Goal: Task Accomplishment & Management: Complete application form

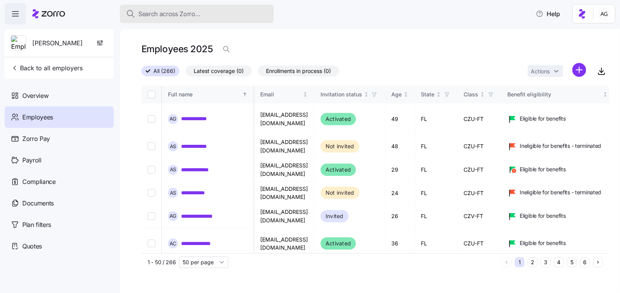
scroll to position [267, 1059]
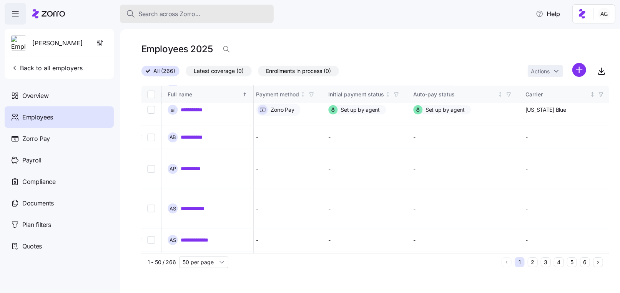
click at [202, 11] on div "Search across Zorro..." at bounding box center [196, 14] width 141 height 10
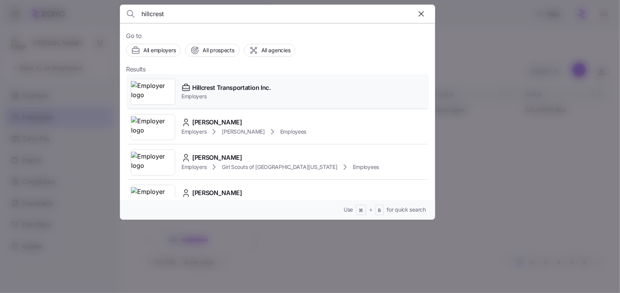
type input "hillcrest"
click at [149, 95] on img at bounding box center [153, 92] width 44 height 22
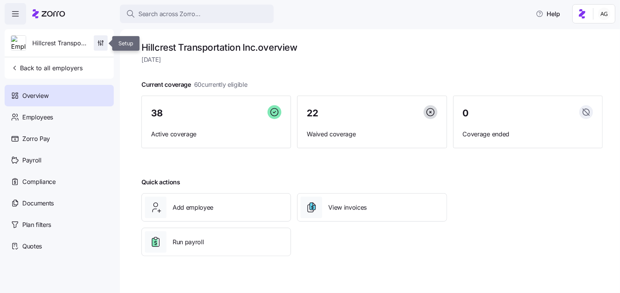
click at [94, 44] on span "button" at bounding box center [100, 43] width 13 height 15
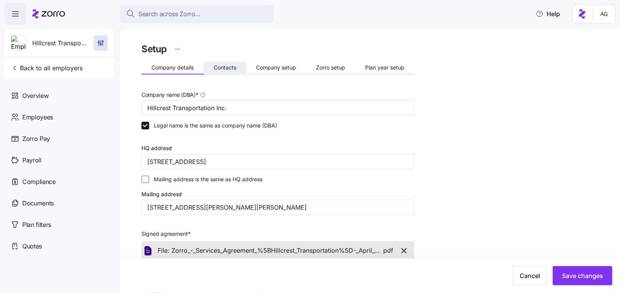
click at [230, 65] on span "Contacts" at bounding box center [225, 67] width 23 height 5
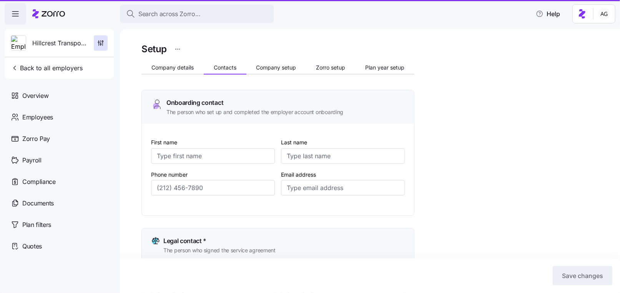
type input "[PERSON_NAME]"
type input "[EMAIL_ADDRESS][DOMAIN_NAME]"
type input "[PERSON_NAME]"
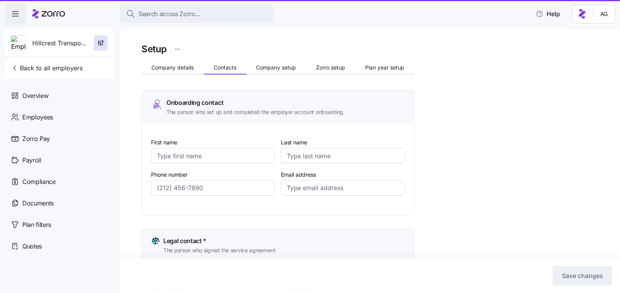
type input "[EMAIL_ADDRESS][DOMAIN_NAME]"
type input "[PERSON_NAME]"
type input "[PERSON_NAME][EMAIL_ADDRESS][DOMAIN_NAME]"
type input "[PERSON_NAME]"
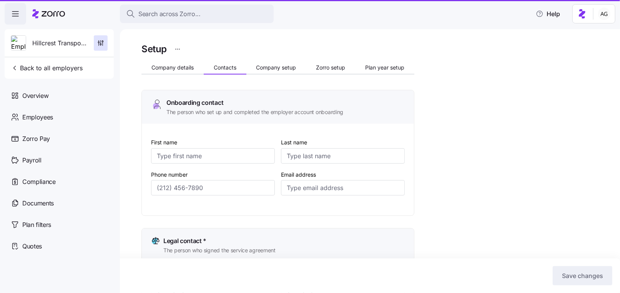
type input "[PERSON_NAME]"
type input "[PERSON_NAME][EMAIL_ADDRESS][DOMAIN_NAME]"
type input "[PHONE_NUMBER]"
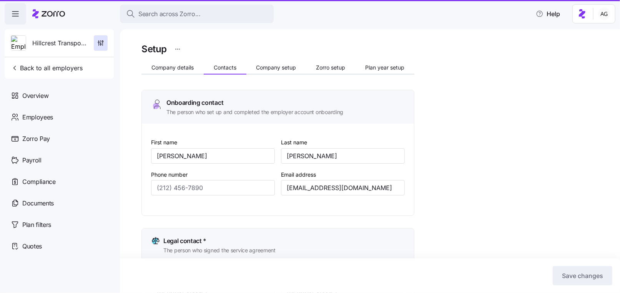
type input "[PHONE_NUMBER]"
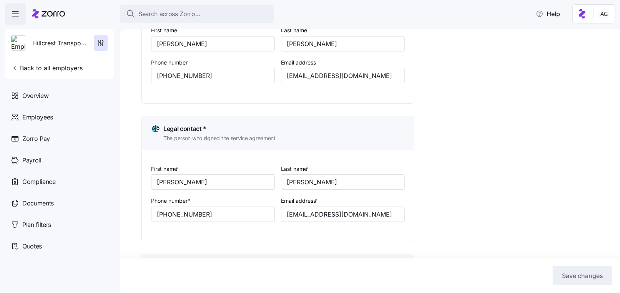
scroll to position [113, 0]
click at [337, 73] on input "[EMAIL_ADDRESS][DOMAIN_NAME]" at bounding box center [343, 75] width 124 height 15
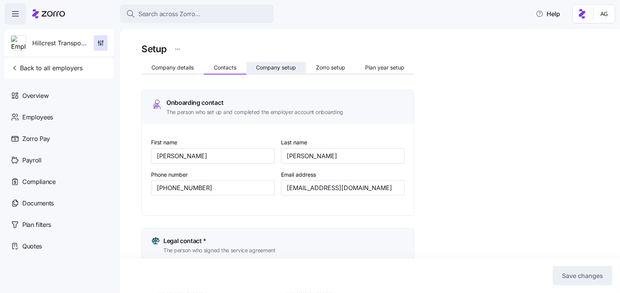
click at [270, 70] on span "Company setup" at bounding box center [276, 67] width 40 height 5
click at [325, 70] on span "Zorro setup" at bounding box center [330, 67] width 29 height 5
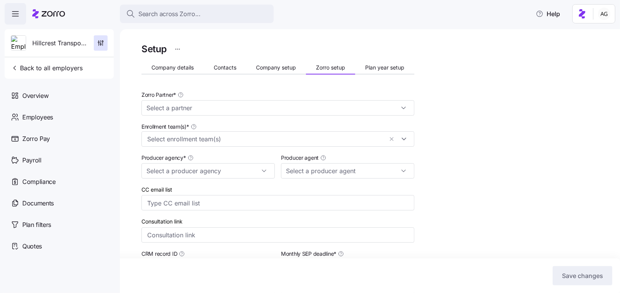
type input "Zorro"
type input "Employee Benefits of [US_STATE]"
